Goal: Transaction & Acquisition: Book appointment/travel/reservation

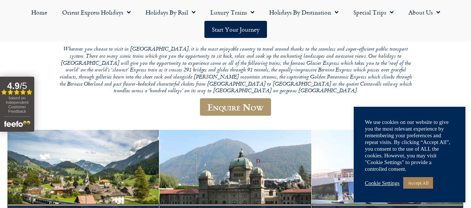
scroll to position [124, 0]
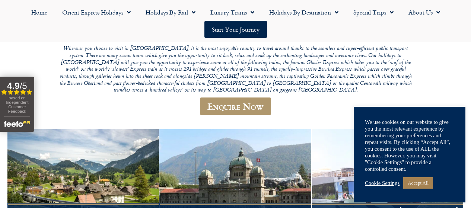
click at [387, 183] on link "Cookie Settings" at bounding box center [382, 183] width 35 height 7
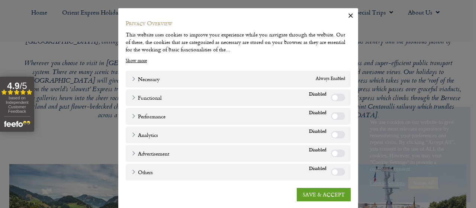
scroll to position [9, 0]
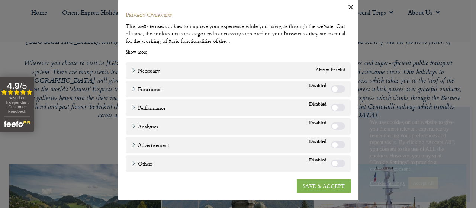
click at [313, 183] on link "SAVE & ACCEPT" at bounding box center [324, 185] width 54 height 13
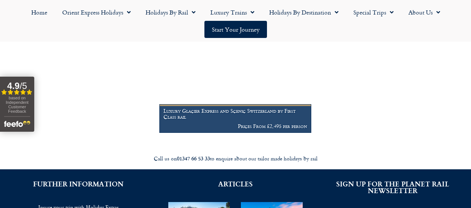
scroll to position [534, 0]
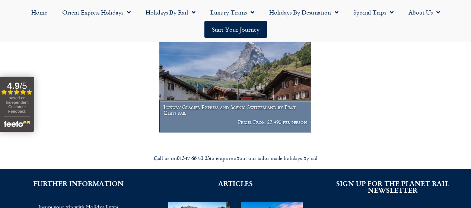
click at [244, 116] on h1 "Luxury Glacier Express and Scenic Switzerland by First Class rail" at bounding box center [234, 110] width 143 height 12
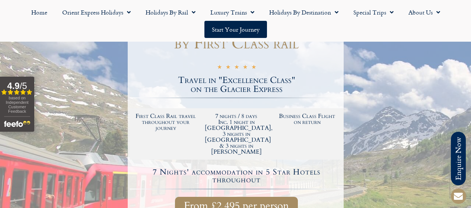
scroll to position [187, 0]
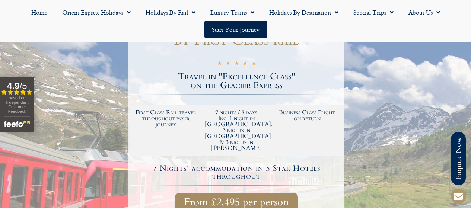
click at [289, 111] on div "Business Class Flight on return" at bounding box center [307, 130] width 71 height 49
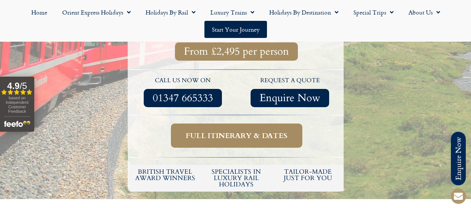
scroll to position [339, 0]
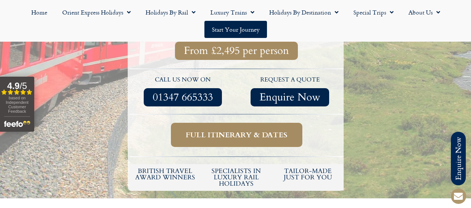
click at [238, 130] on span "Full itinerary & dates" at bounding box center [237, 134] width 102 height 9
click at [230, 130] on span "Full itinerary & dates" at bounding box center [237, 134] width 102 height 9
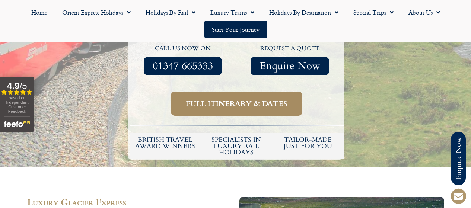
scroll to position [370, 0]
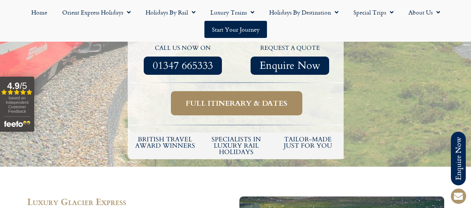
click at [253, 99] on span "Full itinerary & dates" at bounding box center [237, 103] width 102 height 9
click at [233, 99] on span "Full itinerary & dates" at bounding box center [237, 103] width 102 height 9
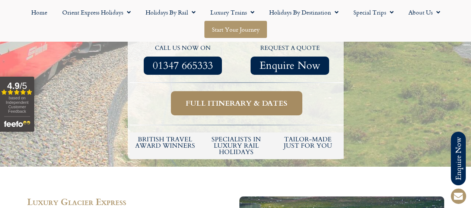
click at [229, 28] on link "Start your Journey" at bounding box center [235, 29] width 63 height 17
